Goal: Communication & Community: Answer question/provide support

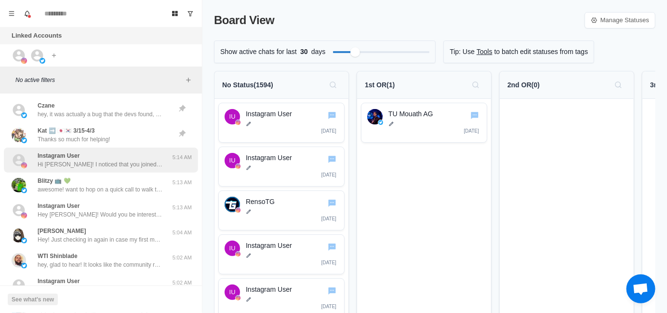
click at [89, 169] on div "Instagram User Hi [PERSON_NAME]! I noticed that you joined Blerp very recently,…" at bounding box center [101, 160] width 194 height 25
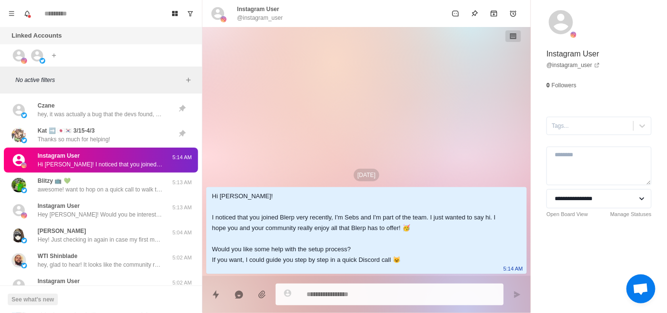
click at [228, 194] on div "Hi [PERSON_NAME]! I noticed that you joined Blerp very recently, I'm Sebs and I…" at bounding box center [359, 228] width 294 height 74
copy div "Kamado"
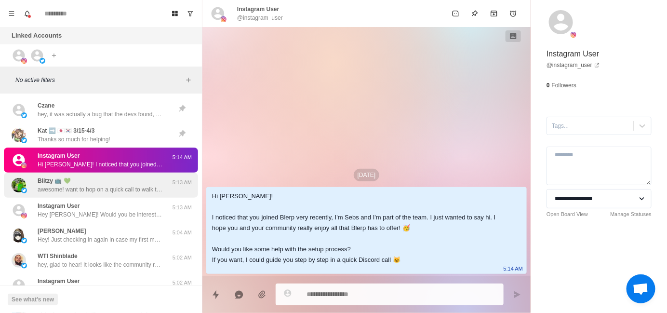
click at [107, 193] on p "awesome! want to hop on a quick call to walk through everything? here's my cale…" at bounding box center [100, 189] width 125 height 9
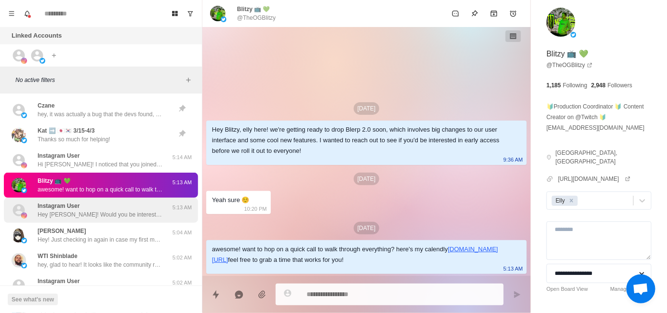
click at [106, 210] on p "Hey [PERSON_NAME]! Would you be interested in adding sound alerts, free AI TTS …" at bounding box center [100, 214] width 125 height 9
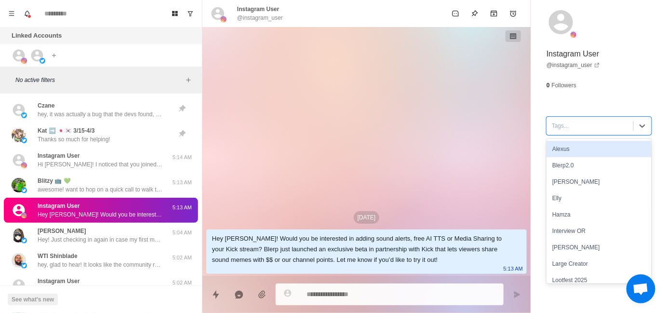
drag, startPoint x: 572, startPoint y: 126, endPoint x: 575, endPoint y: 153, distance: 27.2
click at [571, 126] on div at bounding box center [590, 126] width 77 height 11
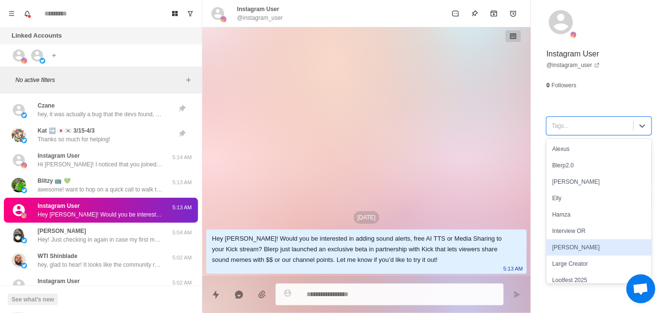
click at [567, 243] on div "[PERSON_NAME]" at bounding box center [599, 247] width 105 height 16
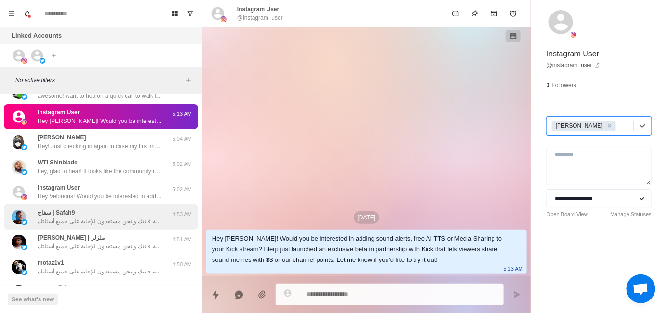
scroll to position [96, 0]
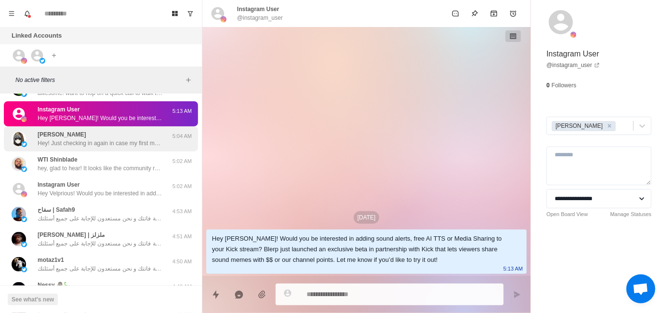
click at [106, 146] on p "Hey! Just checking in again in case my first message got buried." at bounding box center [100, 143] width 125 height 9
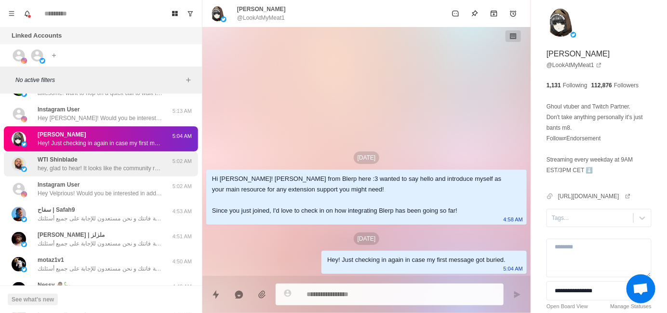
click at [97, 161] on div "WTI Shinblade hey, glad to hear! It looks like the community really loves the c…" at bounding box center [100, 163] width 125 height 17
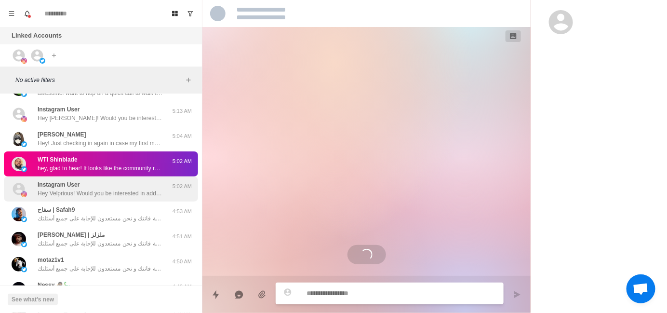
scroll to position [52, 0]
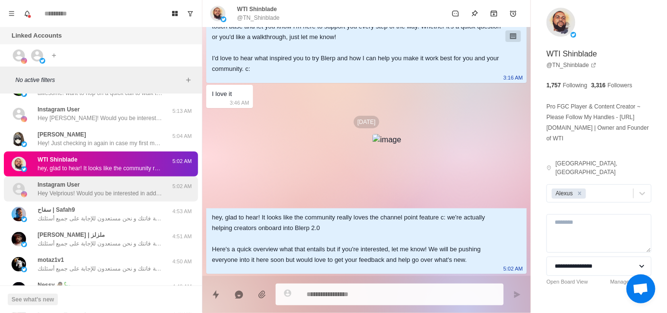
click at [121, 198] on div "Instagram User Hey Velprious! Would you be interested in adding sound alerts, f…" at bounding box center [101, 188] width 194 height 25
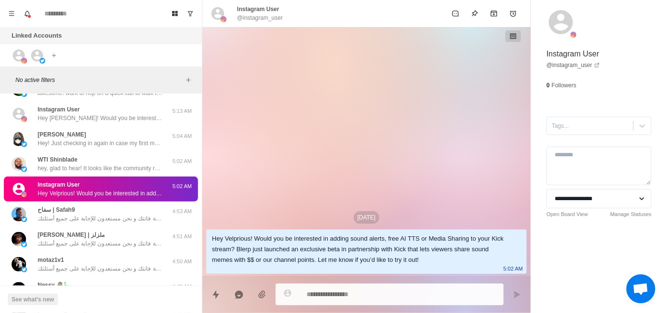
click at [568, 134] on div "**********" at bounding box center [599, 130] width 136 height 261
click at [567, 127] on div at bounding box center [590, 126] width 77 height 11
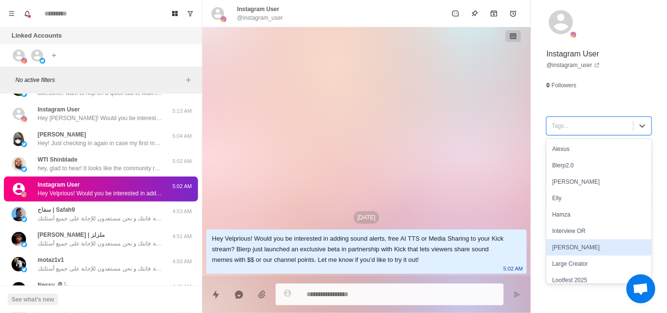
click at [569, 243] on div "[PERSON_NAME]" at bounding box center [599, 247] width 105 height 16
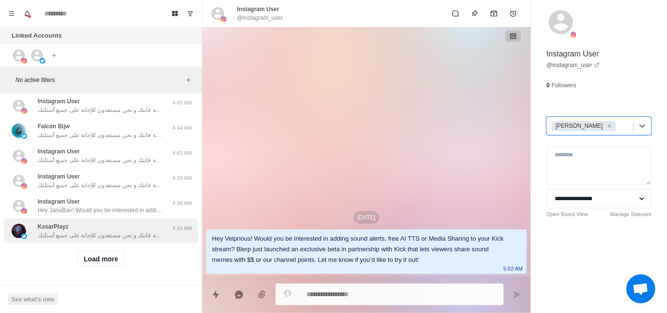
scroll to position [363, 0]
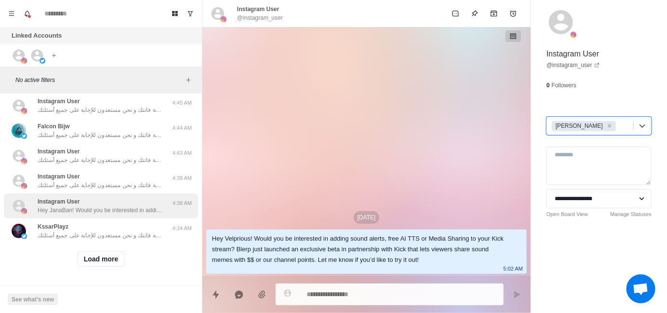
click at [103, 206] on p "Hey JanaBan! Would you be interested in adding sound alerts, free AI TTS or Med…" at bounding box center [100, 210] width 125 height 9
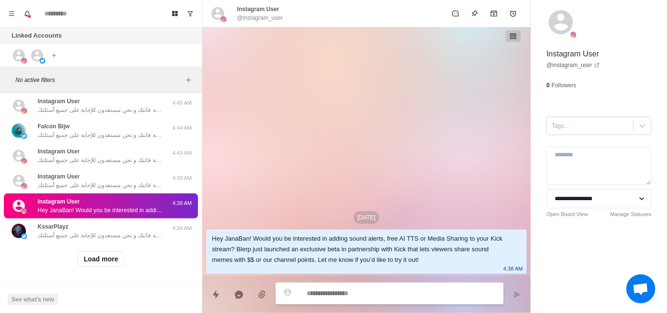
click at [579, 126] on div at bounding box center [590, 126] width 77 height 11
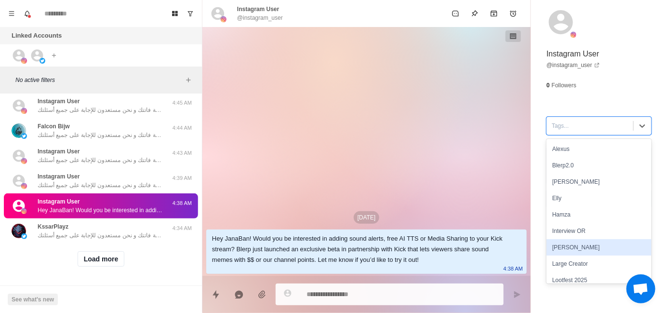
click at [574, 246] on div "[PERSON_NAME]" at bounding box center [599, 247] width 105 height 16
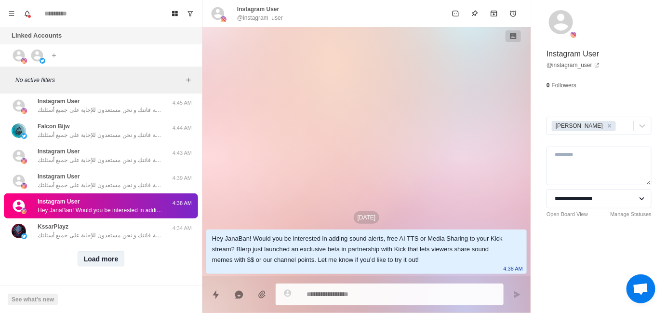
click at [87, 254] on button "Load more" at bounding box center [101, 258] width 47 height 15
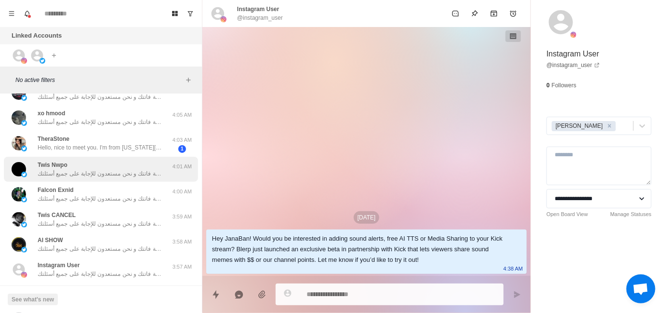
scroll to position [653, 0]
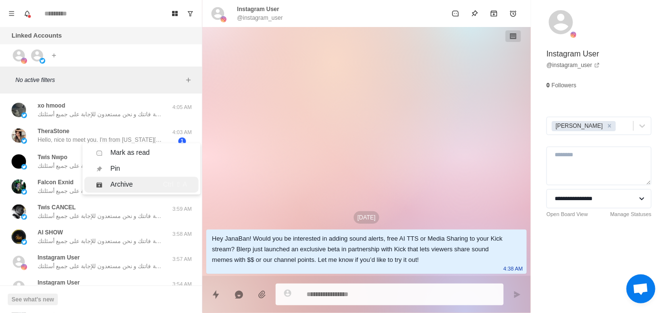
click at [110, 184] on div "Archive" at bounding box center [121, 185] width 23 height 10
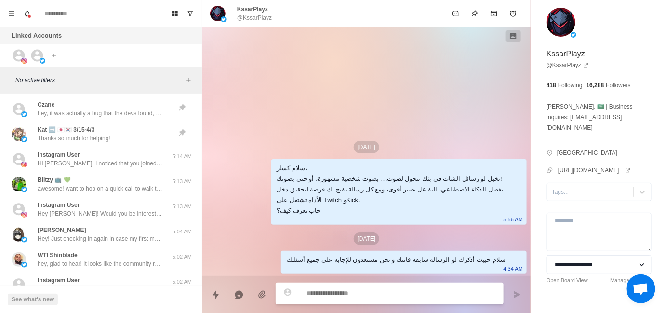
scroll to position [0, 0]
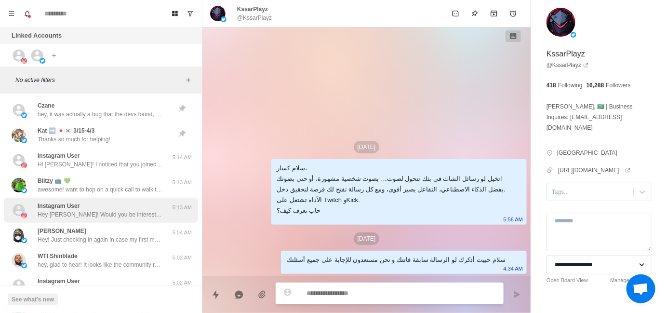
click at [107, 214] on p "Hey [PERSON_NAME]! Would you be interested in adding sound alerts, free AI TTS …" at bounding box center [100, 214] width 125 height 9
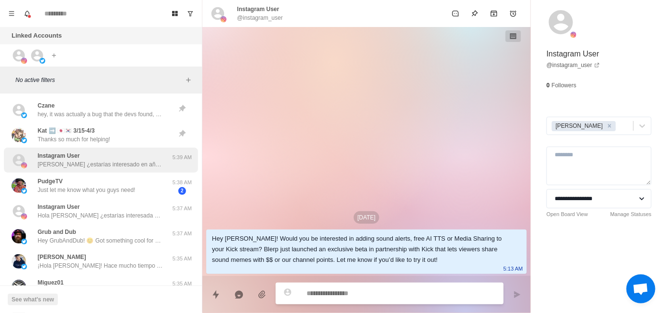
click at [97, 165] on p "[PERSON_NAME] ¿estarías interesado en añadir un TTS con la voz de personajes fa…" at bounding box center [100, 164] width 125 height 9
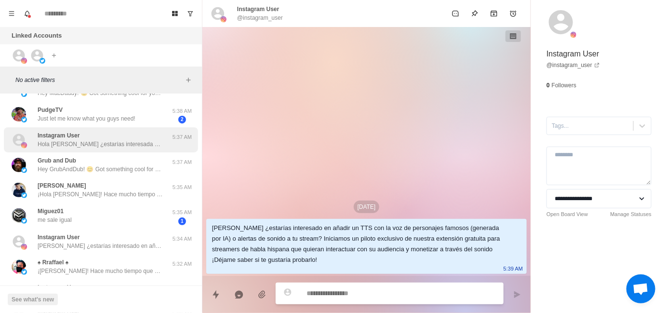
scroll to position [121, 0]
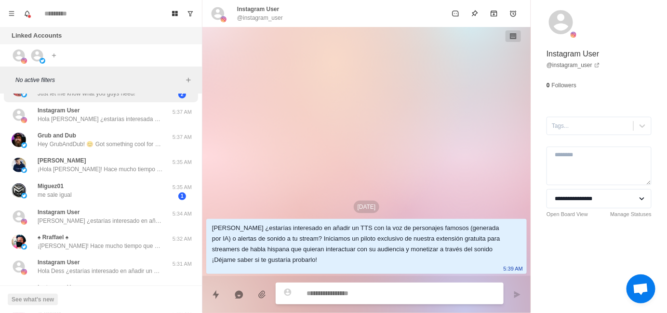
click at [98, 98] on div "PudgeTV Just let me know what you guys need! 5:38 AM 2" at bounding box center [101, 89] width 194 height 27
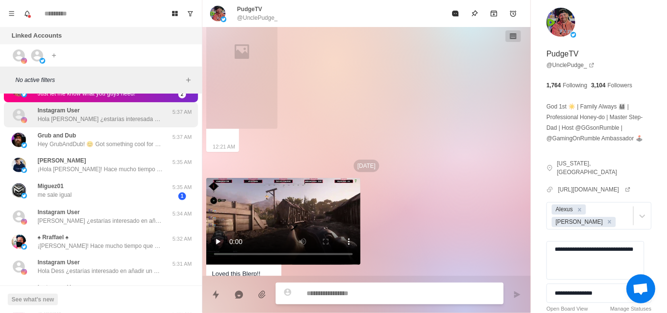
scroll to position [1530, 0]
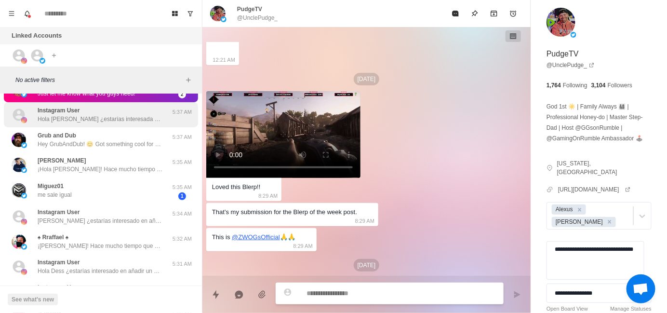
click at [104, 113] on div "Instagram User [PERSON_NAME] ¿estarías interesada en añadir un TTS con la voz d…" at bounding box center [100, 114] width 125 height 17
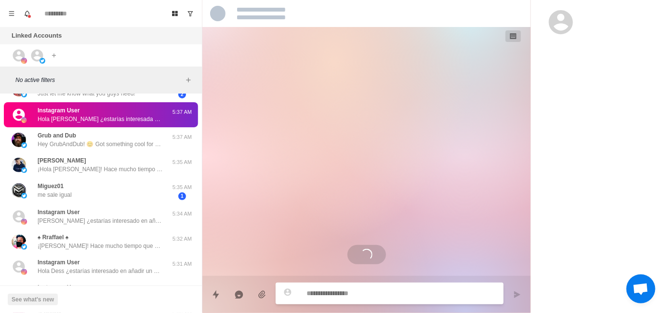
scroll to position [0, 0]
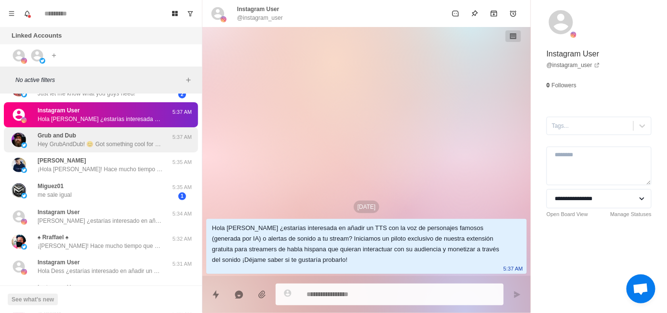
click at [109, 132] on div "Grub and Dub Hey GrubAndDub! 😊 Got something cool for your stream that could se…" at bounding box center [100, 139] width 125 height 17
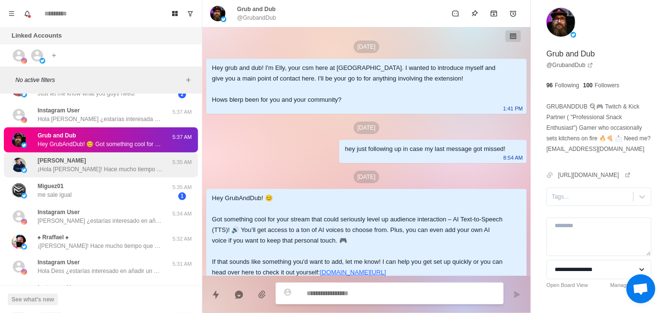
scroll to position [12, 0]
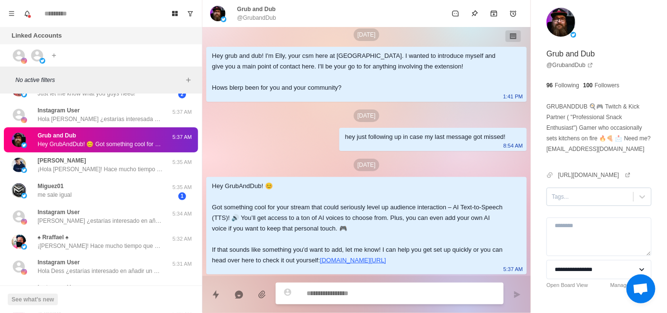
click at [582, 200] on div at bounding box center [590, 196] width 77 height 11
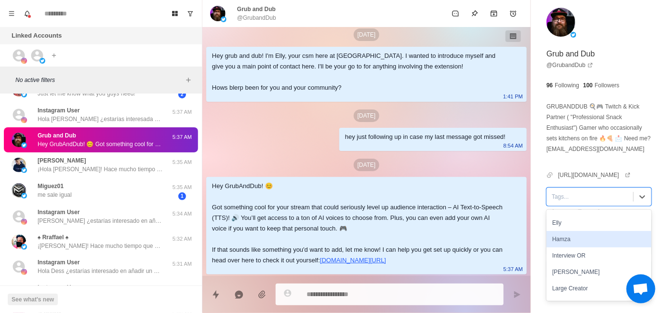
scroll to position [48, 0]
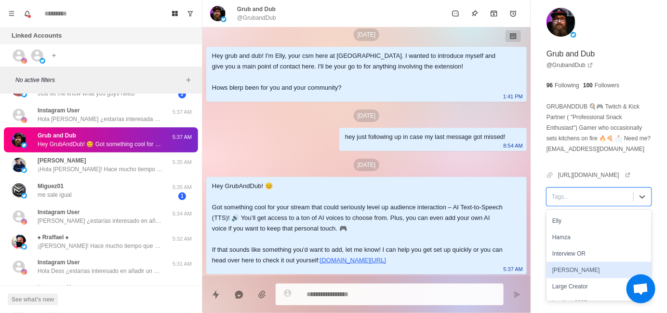
click at [575, 278] on div "[PERSON_NAME]" at bounding box center [599, 270] width 105 height 16
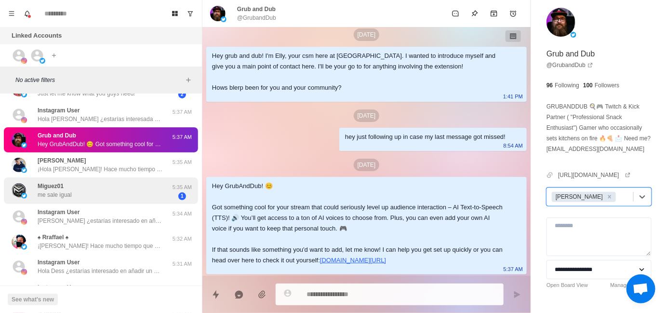
click at [109, 191] on div "Miguez01 me sale igual" at bounding box center [91, 190] width 159 height 19
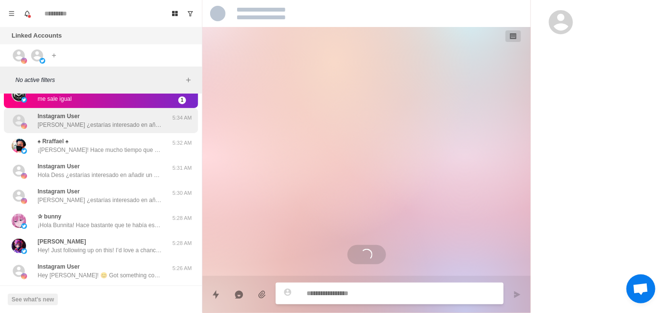
scroll to position [1042, 0]
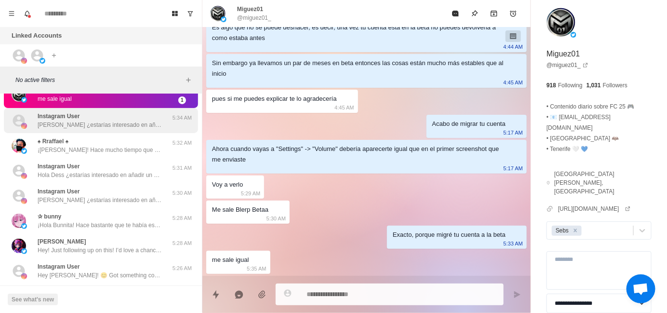
click at [102, 122] on p "[PERSON_NAME] ¿estarías interesado en añadir un TTS con la voz de personajes fa…" at bounding box center [100, 125] width 125 height 9
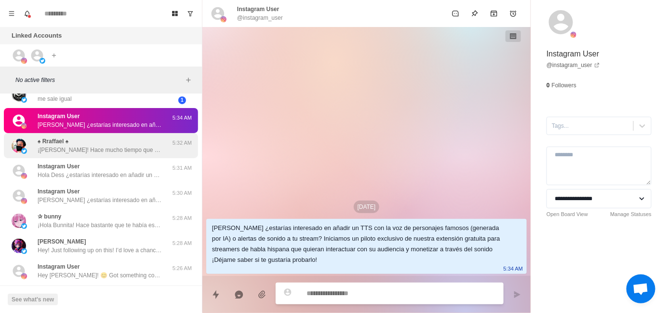
click at [105, 139] on div "♠ Rraffael ♠ ¡Hola Rraffael! Hace mucho tiempo que habíamos hablado, sólo querí…" at bounding box center [100, 145] width 125 height 17
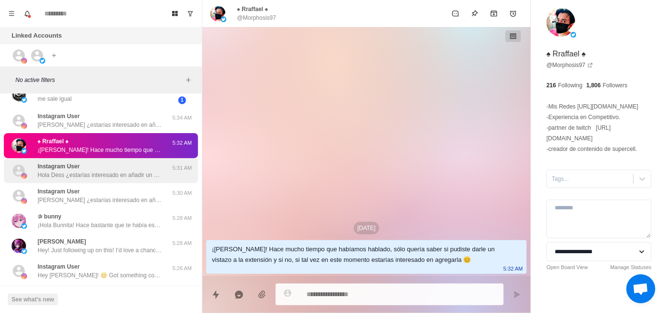
click at [103, 169] on div "Instagram User Hola Dess ¿estarías interesado en añadir un TTS con la voz de pe…" at bounding box center [100, 170] width 125 height 17
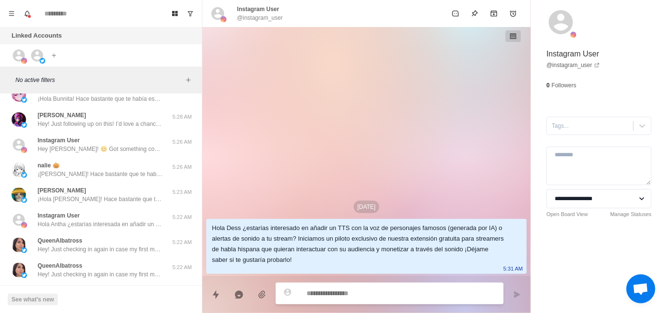
scroll to position [387, 0]
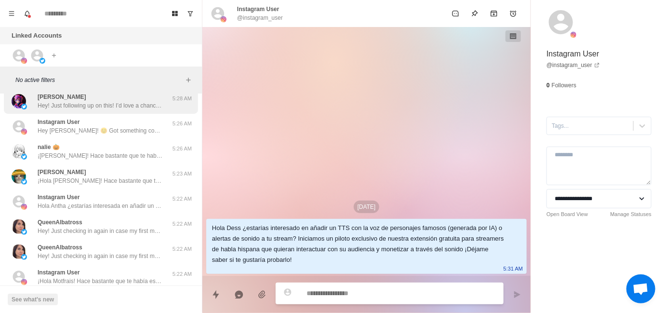
click at [98, 100] on div "[PERSON_NAME] Hey! Just following up on this! I’d love a chance to learn more a…" at bounding box center [100, 101] width 125 height 17
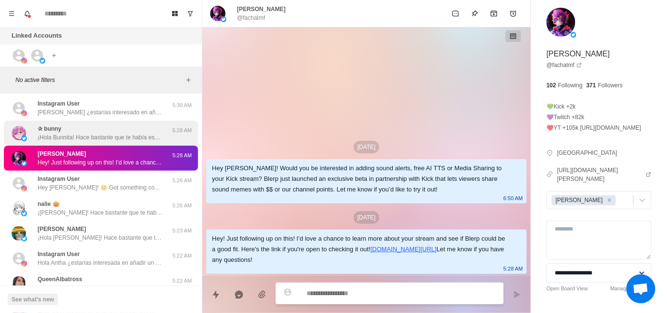
scroll to position [339, 0]
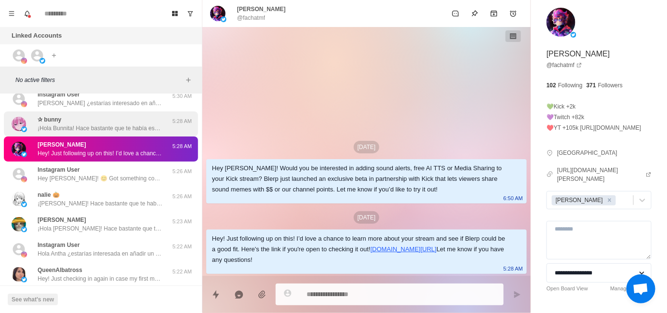
click at [118, 181] on p "Hey [PERSON_NAME]! 😊 Got something cool for your stream that could seriously le…" at bounding box center [100, 178] width 125 height 9
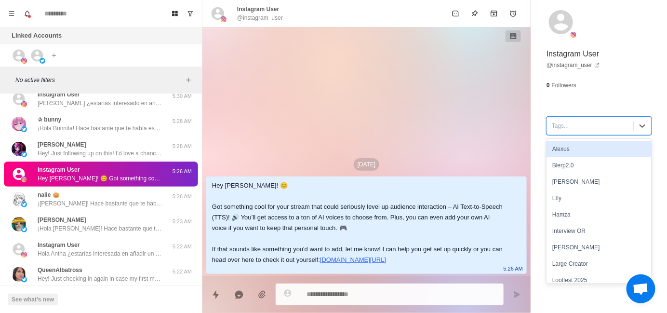
click at [551, 131] on div "Tags..." at bounding box center [590, 126] width 86 height 14
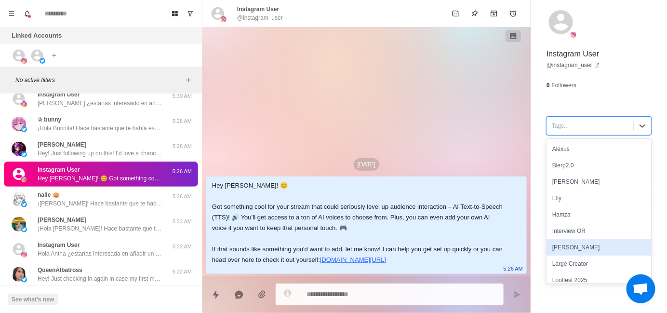
click at [567, 242] on div "[PERSON_NAME]" at bounding box center [599, 247] width 105 height 16
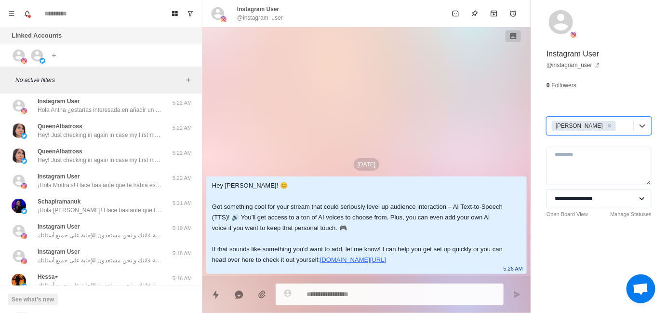
scroll to position [483, 0]
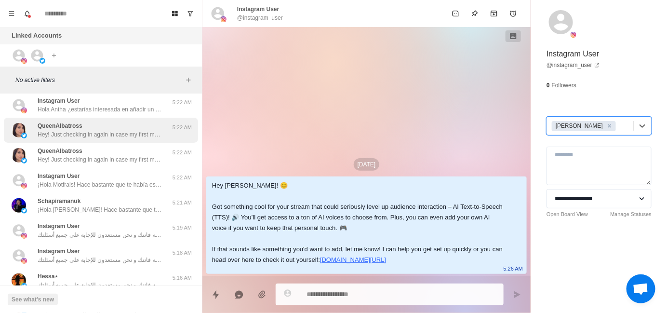
click at [87, 134] on p "Hey! Just checking in again in case my first message got buried." at bounding box center [100, 134] width 125 height 9
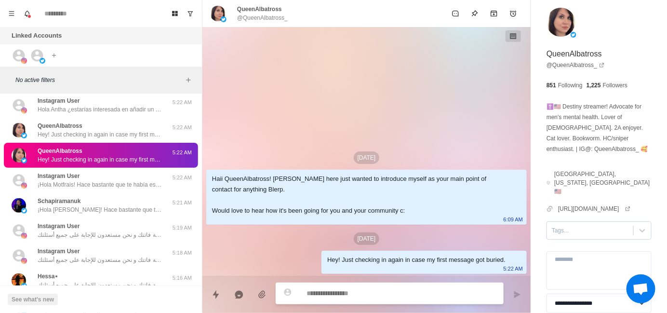
click at [568, 225] on div at bounding box center [590, 230] width 77 height 11
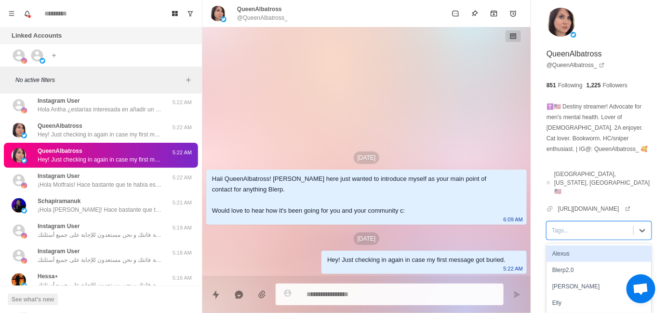
click at [564, 245] on div "Alexus" at bounding box center [599, 253] width 105 height 16
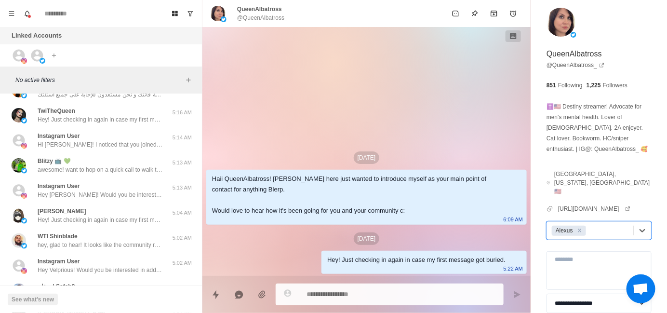
scroll to position [676, 0]
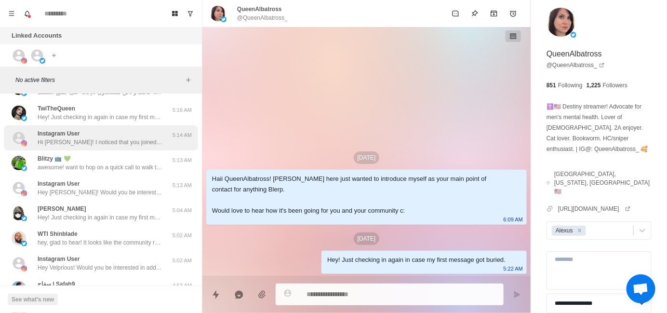
click at [103, 141] on p "Hi [PERSON_NAME]! I noticed that you joined Blerp very recently, I'm Sebs and I…" at bounding box center [100, 142] width 125 height 9
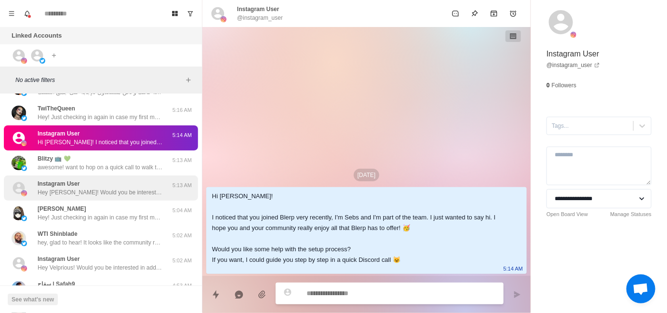
click at [99, 185] on div "Instagram User Hey [PERSON_NAME]! Would you be interested in adding sound alert…" at bounding box center [100, 187] width 125 height 17
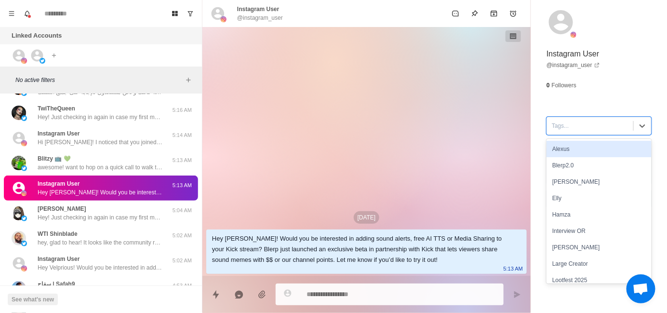
click at [559, 126] on div at bounding box center [590, 126] width 77 height 11
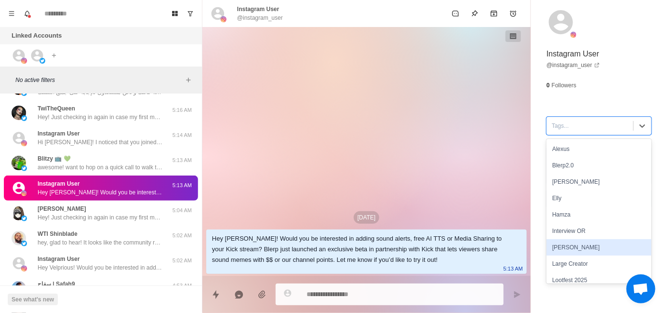
click at [556, 246] on div "[PERSON_NAME]" at bounding box center [599, 247] width 105 height 16
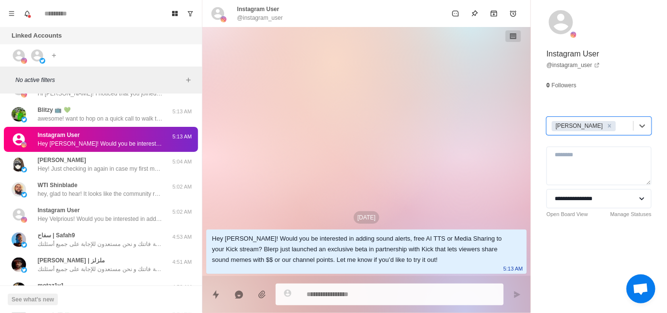
scroll to position [773, 0]
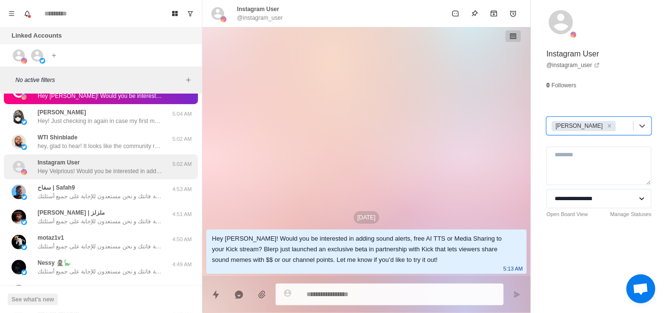
click at [117, 174] on p "Hey Velprious! Would you be interested in adding sound alerts, free AI TTS or M…" at bounding box center [100, 171] width 125 height 9
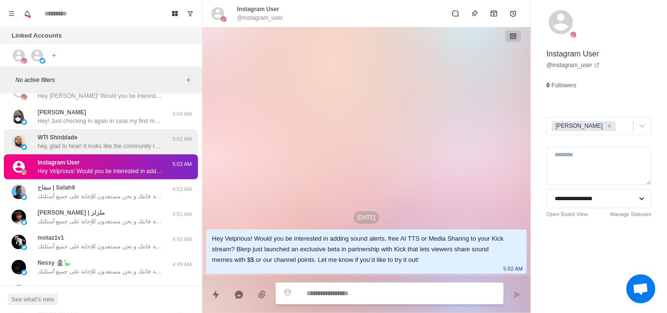
click at [41, 143] on p "hey, glad to hear! It looks like the community really loves the channel point f…" at bounding box center [100, 146] width 125 height 9
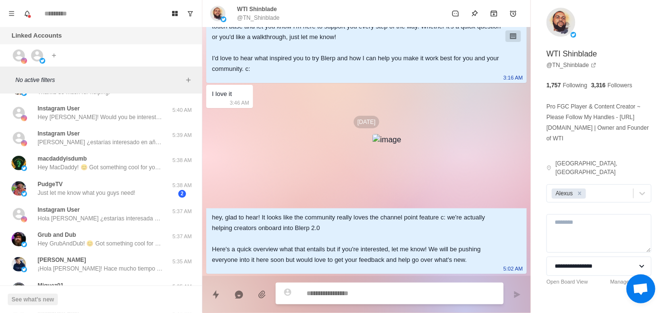
scroll to position [1, 0]
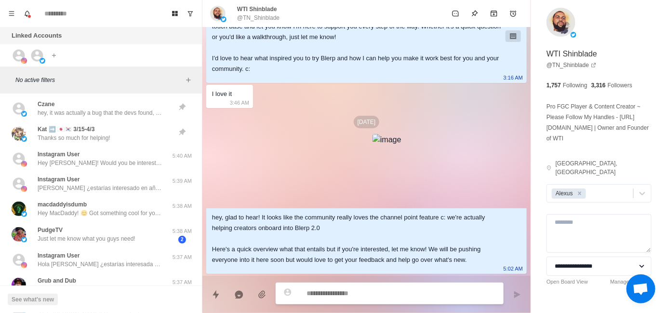
click at [104, 166] on p "Hey [PERSON_NAME]! Would you be interested in adding sound alerts, free AI TTS …" at bounding box center [100, 163] width 125 height 9
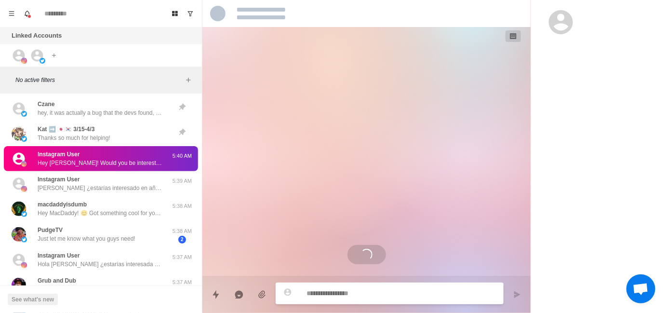
scroll to position [0, 0]
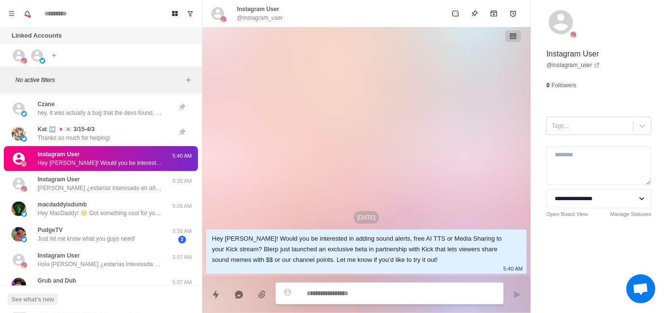
click at [560, 130] on div at bounding box center [590, 126] width 77 height 11
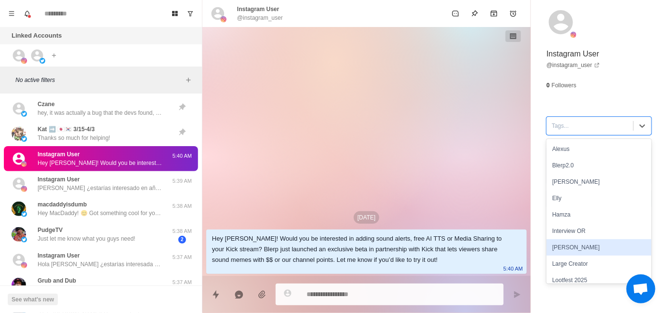
click at [559, 245] on div "[PERSON_NAME]" at bounding box center [599, 247] width 105 height 16
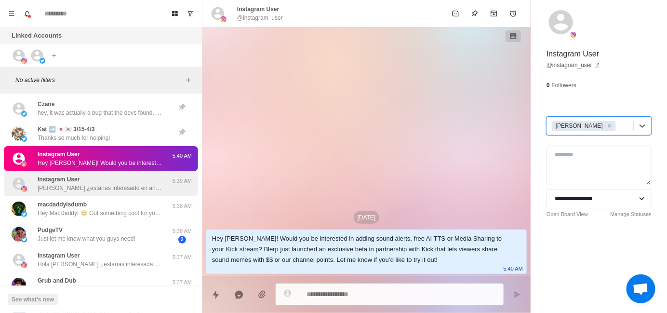
click at [91, 184] on p "[PERSON_NAME] ¿estarías interesado en añadir un TTS con la voz de personajes fa…" at bounding box center [100, 188] width 125 height 9
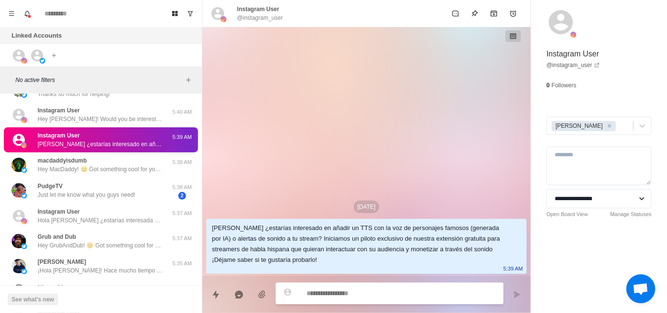
scroll to position [50, 0]
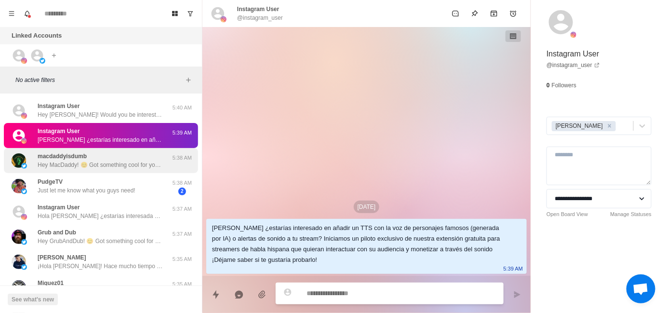
click at [103, 163] on p "Hey MacDaddy! 😊 Got something cool for your stream that could seriously level u…" at bounding box center [100, 165] width 125 height 9
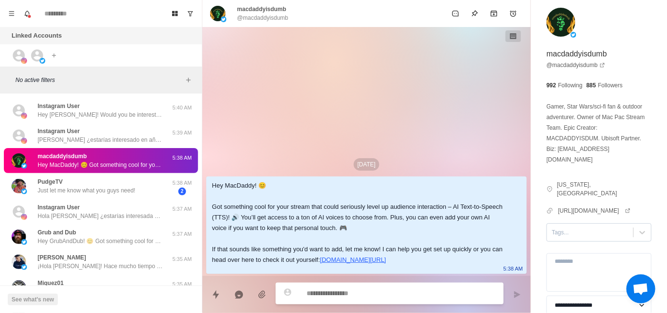
click at [553, 227] on div at bounding box center [590, 232] width 77 height 11
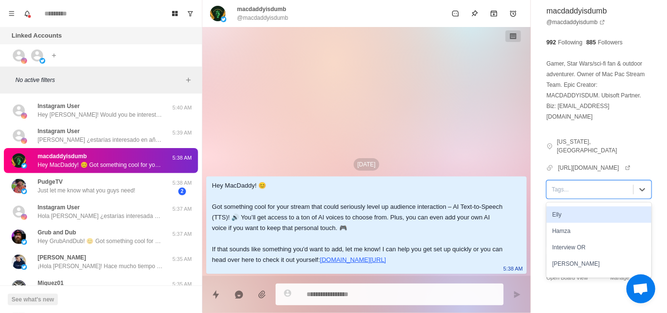
scroll to position [48, 0]
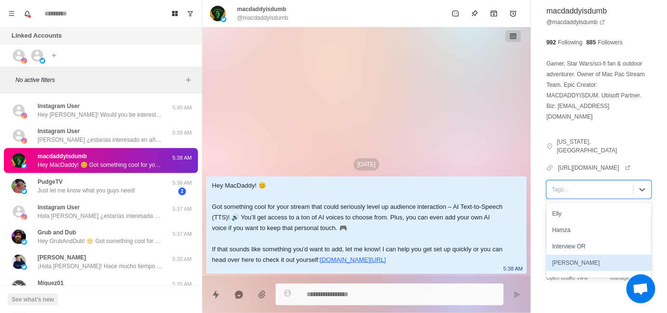
click at [582, 255] on div "[PERSON_NAME]" at bounding box center [599, 263] width 105 height 16
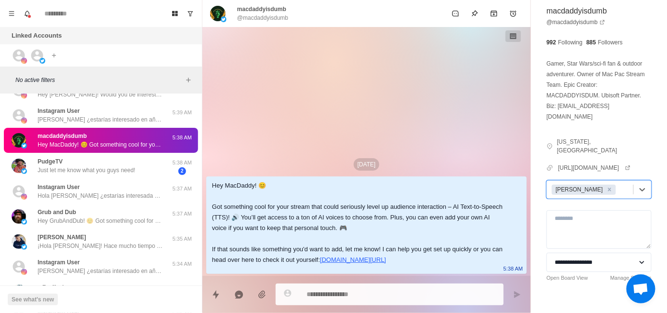
scroll to position [98, 0]
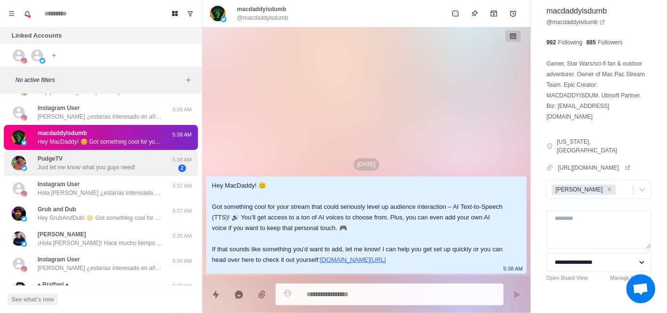
click at [102, 167] on p "Just let me know what you guys need!" at bounding box center [87, 167] width 98 height 9
type textarea "*"
type textarea "**********"
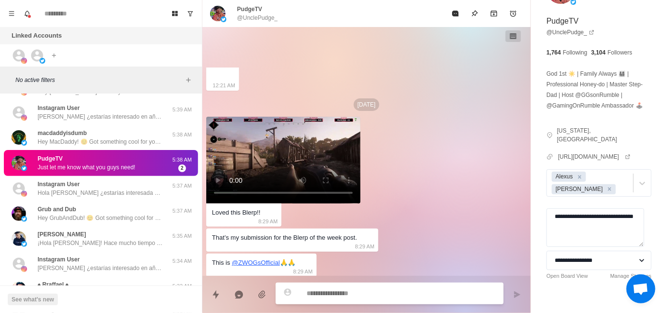
scroll to position [1617, 0]
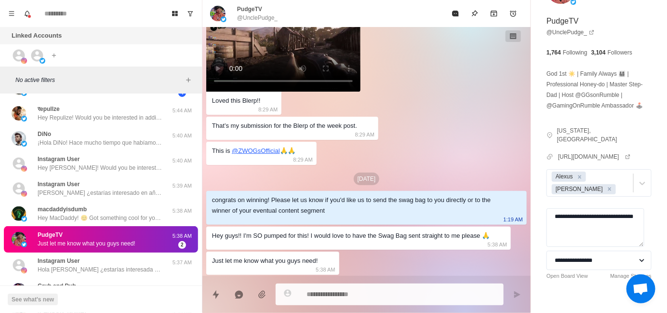
type textarea "*"
